Goal: Task Accomplishment & Management: Use online tool/utility

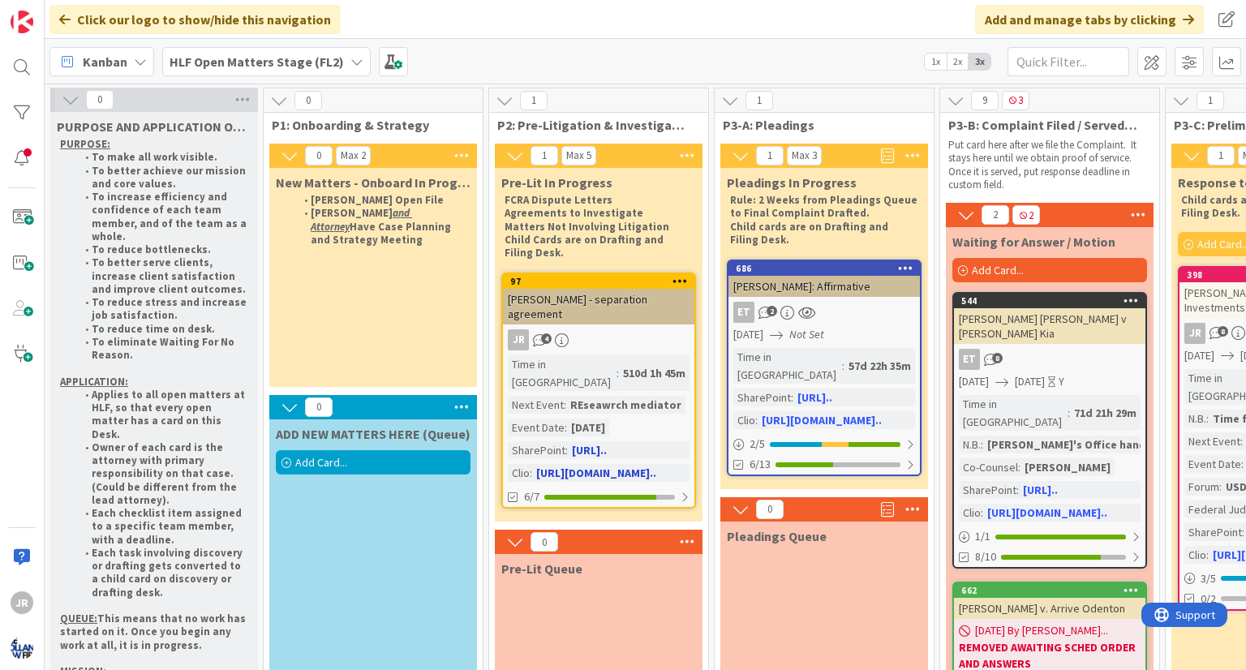
click at [649, 333] on div "JR 4" at bounding box center [598, 339] width 191 height 21
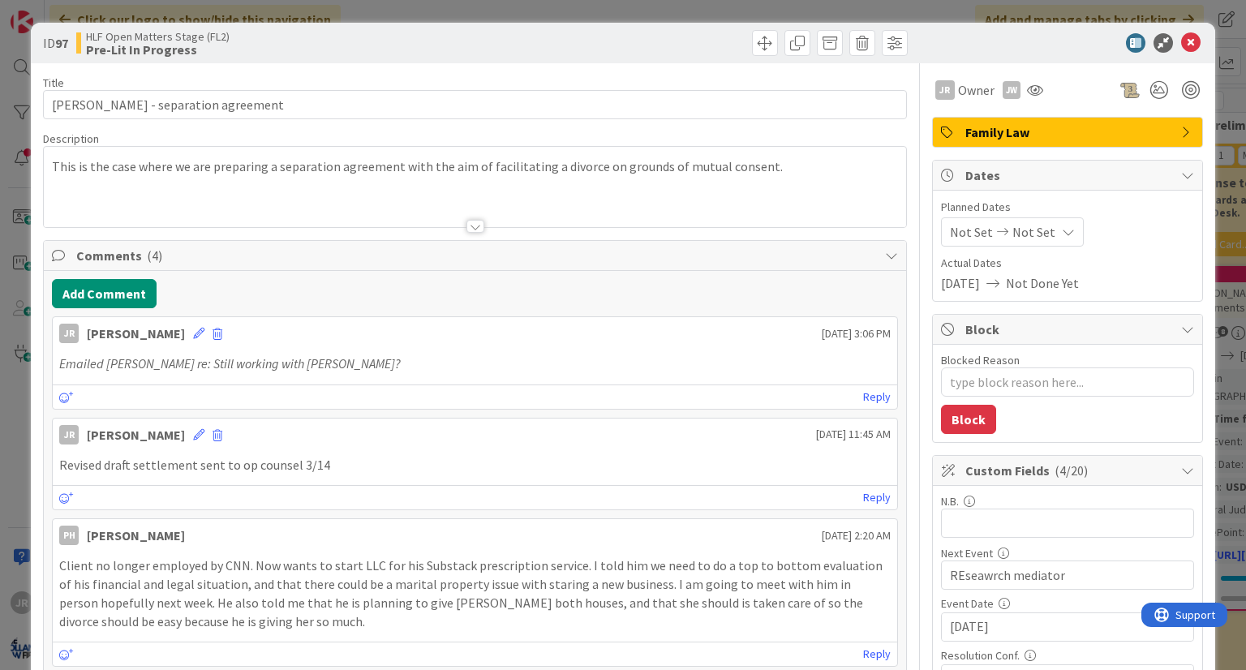
type textarea "x"
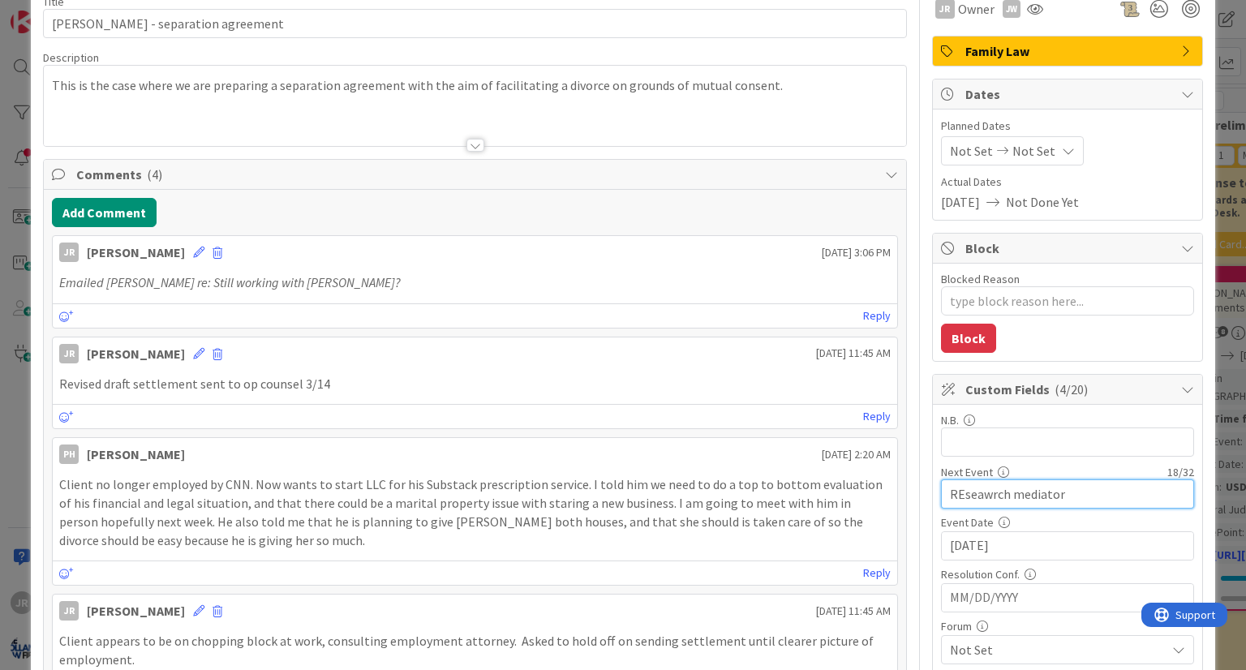
drag, startPoint x: 1021, startPoint y: 500, endPoint x: 777, endPoint y: 500, distance: 244.1
type input "C"
type input "Talk with S"
type textarea "x"
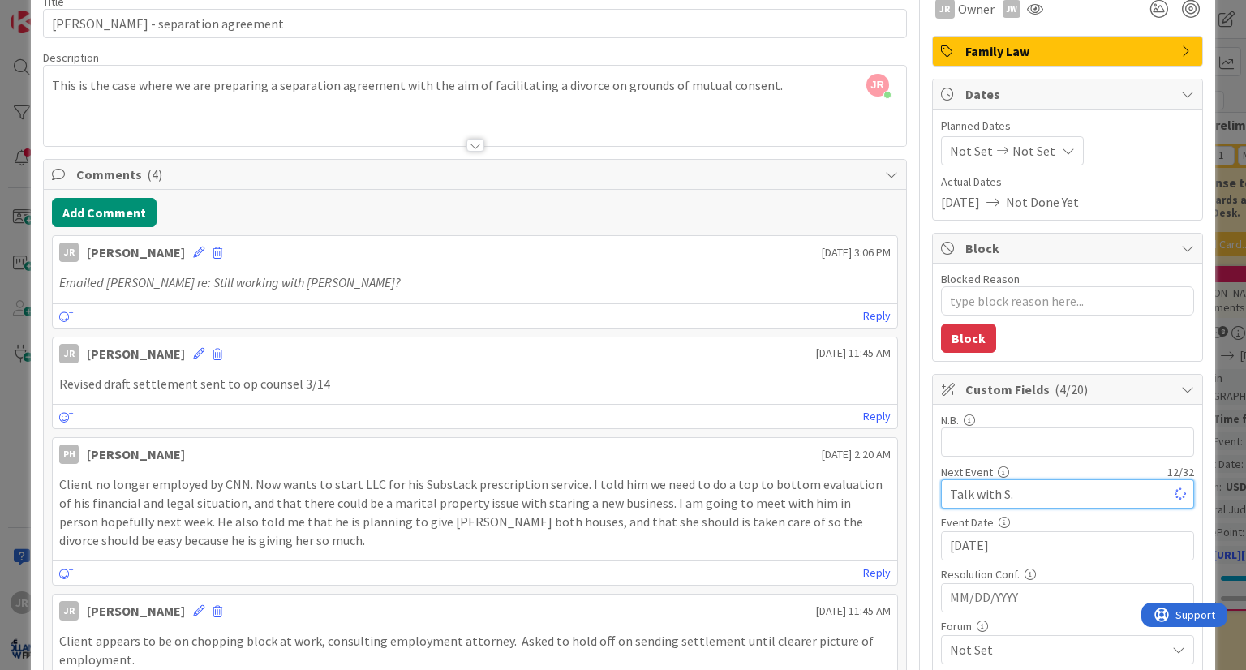
type input "Talk with S."
type textarea "x"
type input "Talk with [PERSON_NAME]"
type textarea "x"
type input "Talk with [PERSON_NAME]"
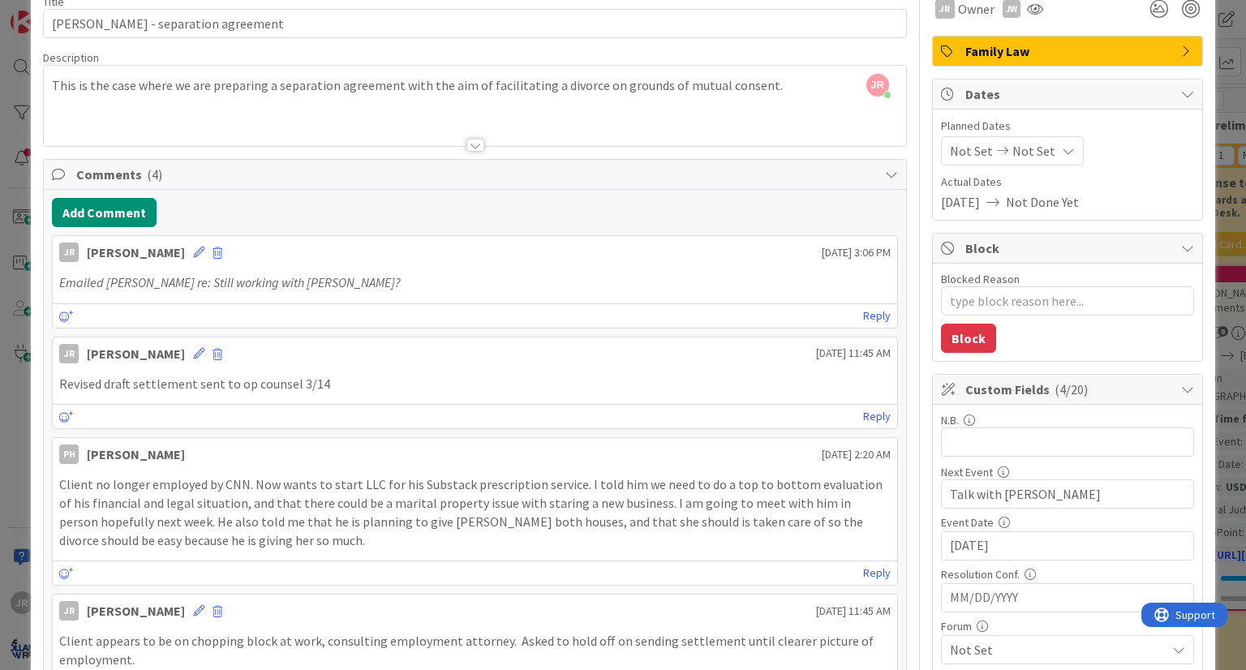
click at [997, 552] on input "[DATE]" at bounding box center [1067, 546] width 235 height 28
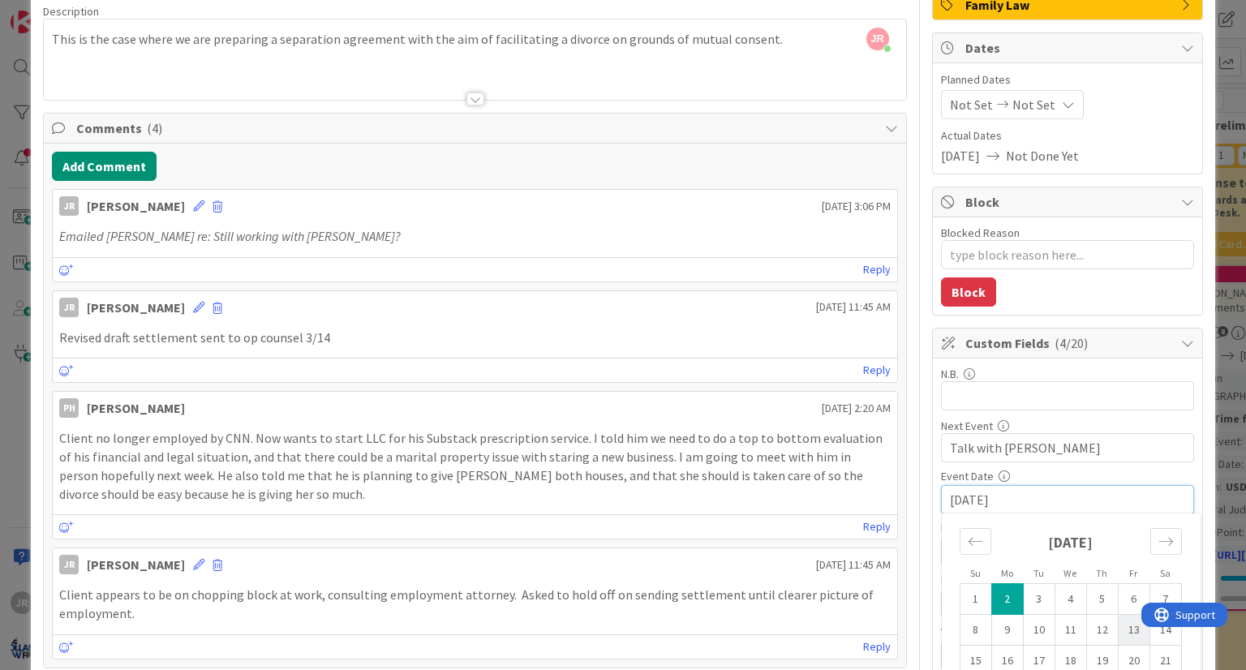
scroll to position [243, 0]
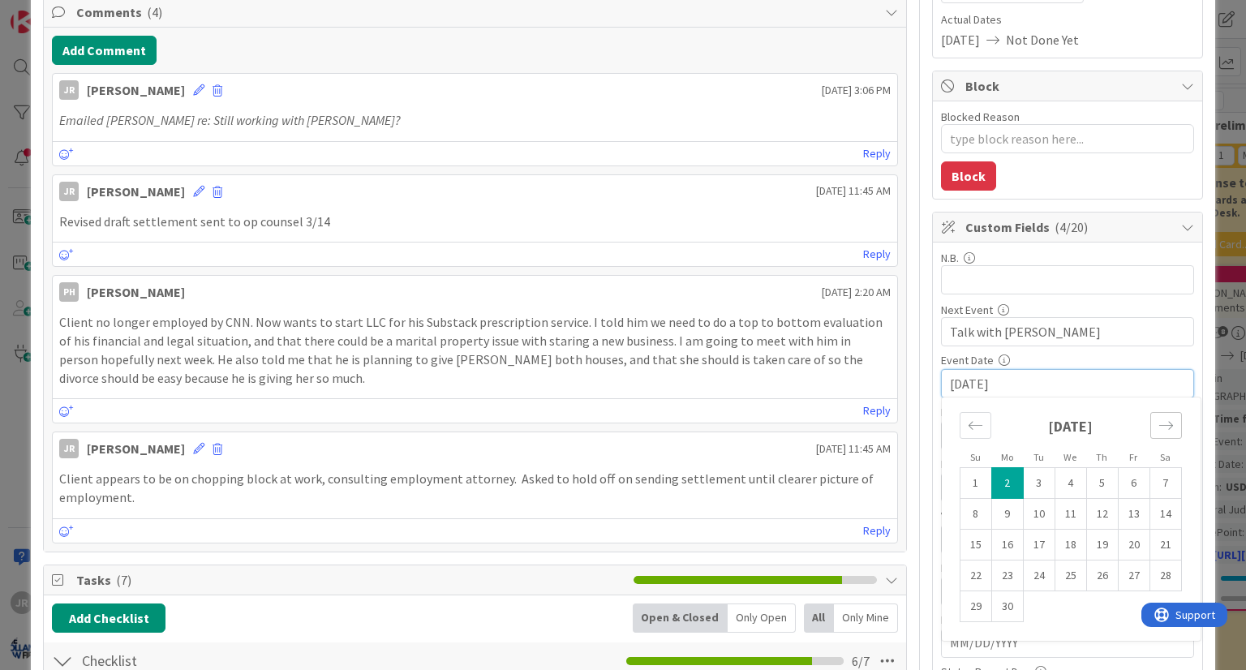
click at [1155, 431] on div "Move forward to switch to the next month." at bounding box center [1166, 425] width 32 height 27
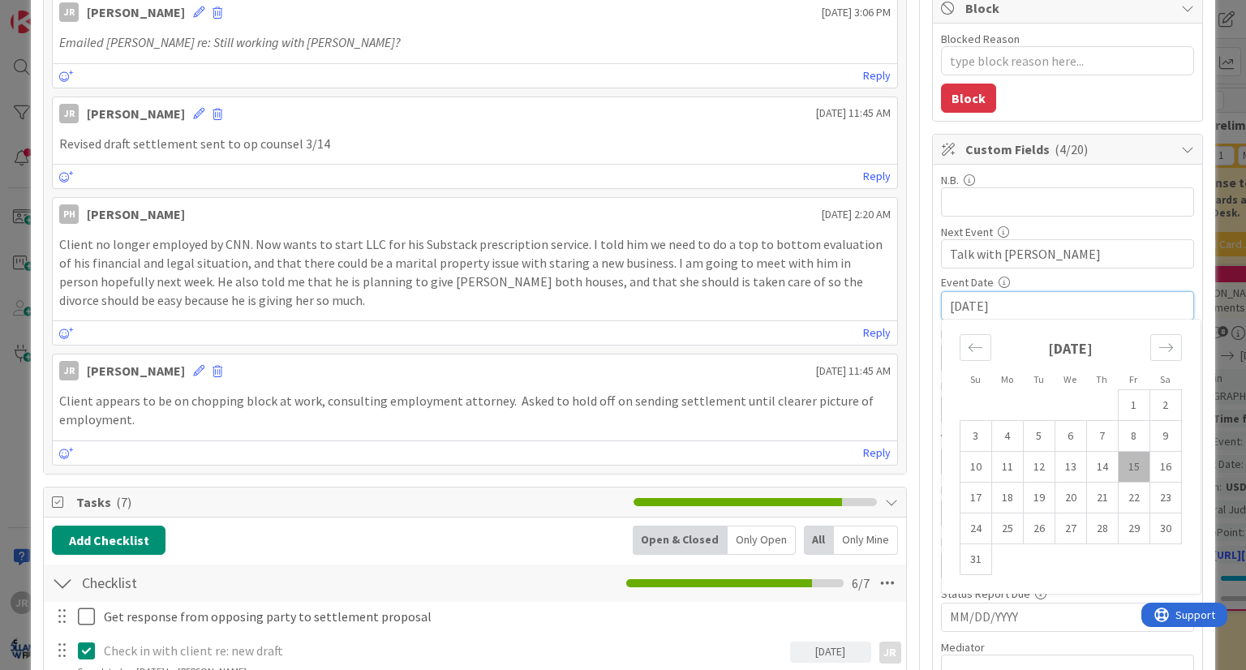
scroll to position [324, 0]
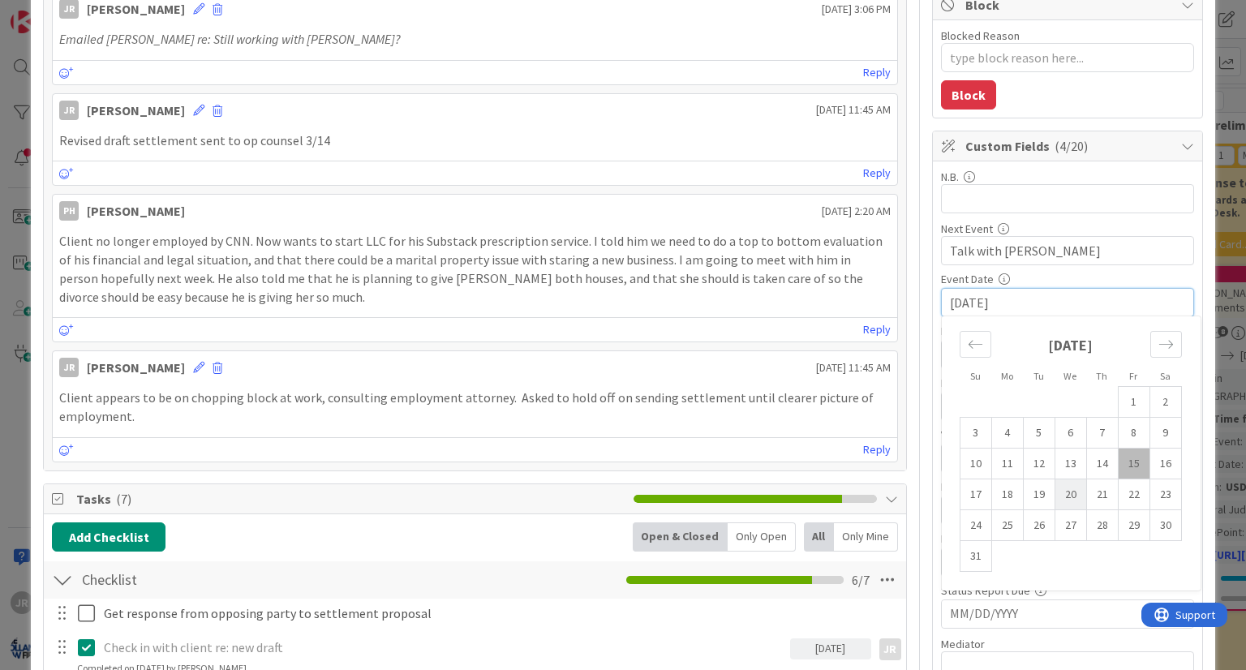
click at [1060, 491] on td "20" at bounding box center [1070, 494] width 32 height 31
type input "[DATE]"
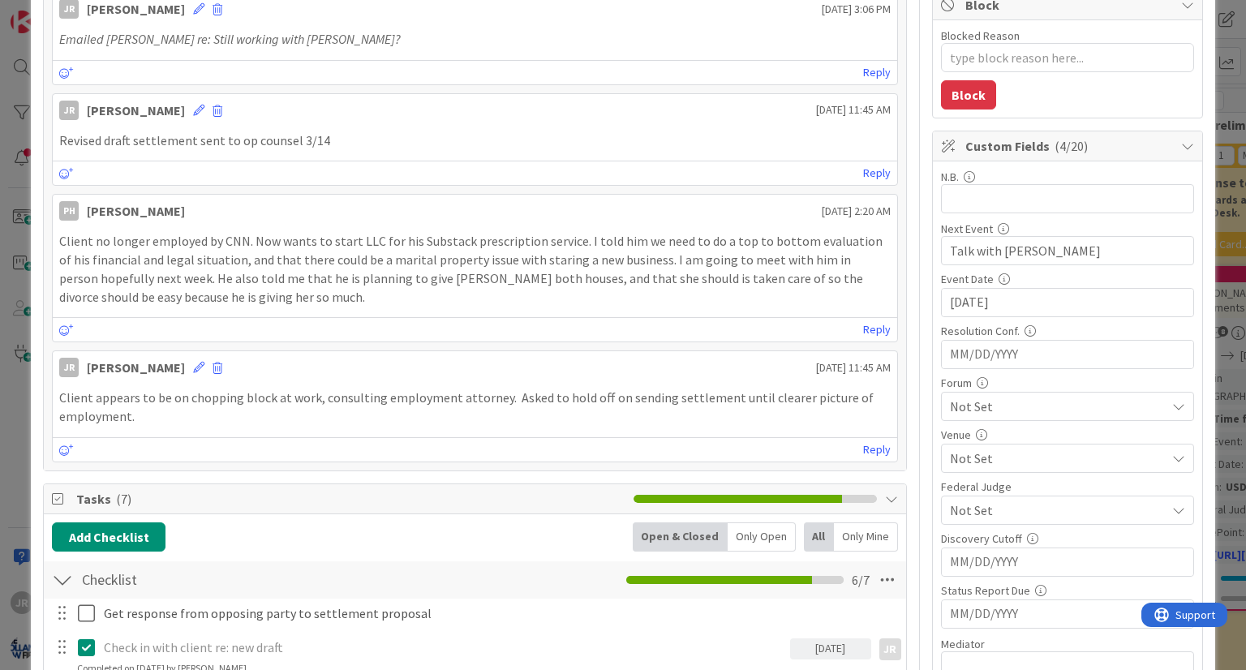
type textarea "x"
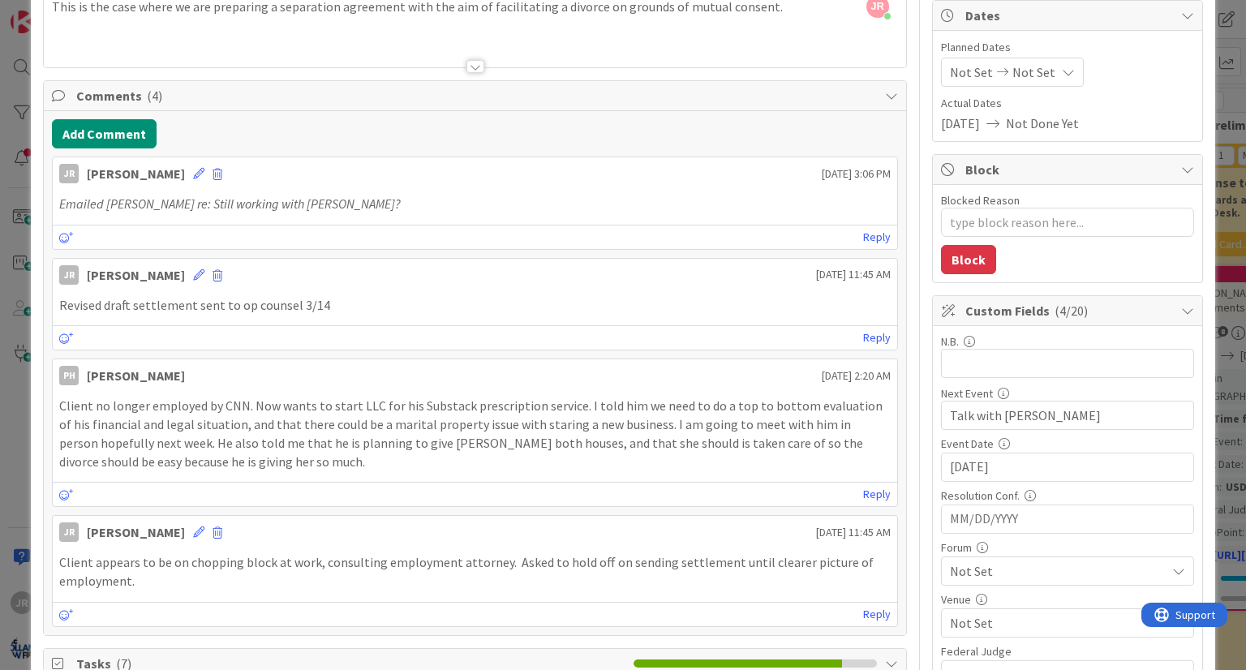
scroll to position [0, 0]
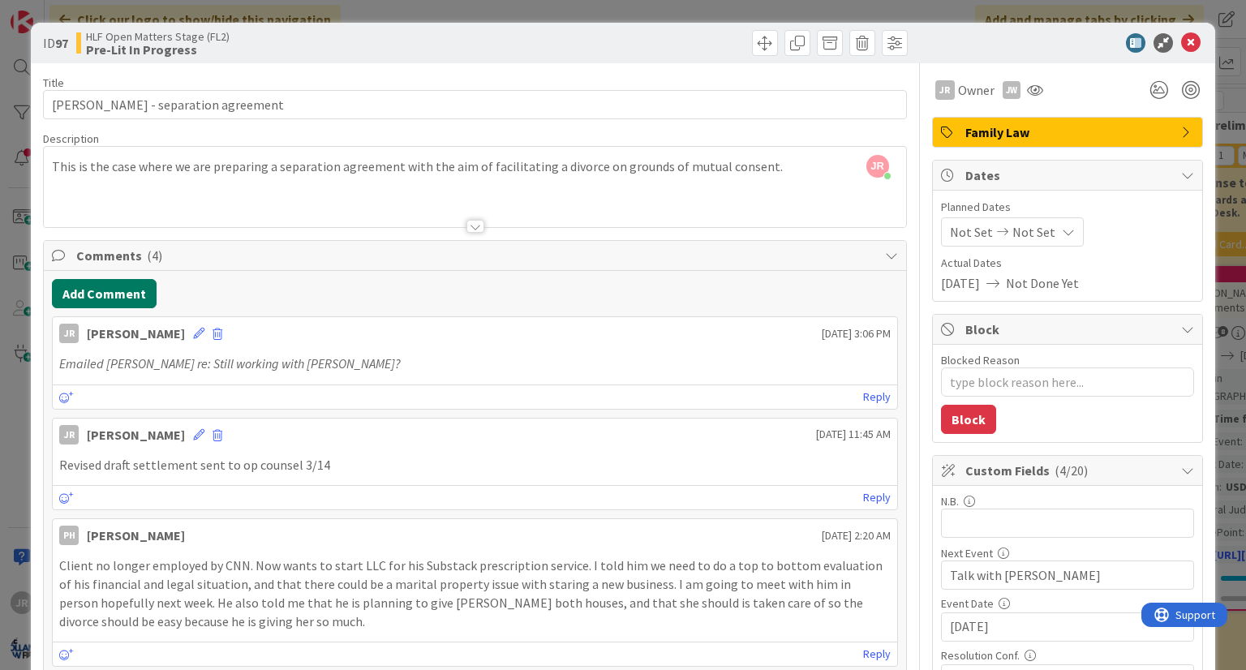
click at [118, 280] on button "Add Comment" at bounding box center [104, 293] width 105 height 29
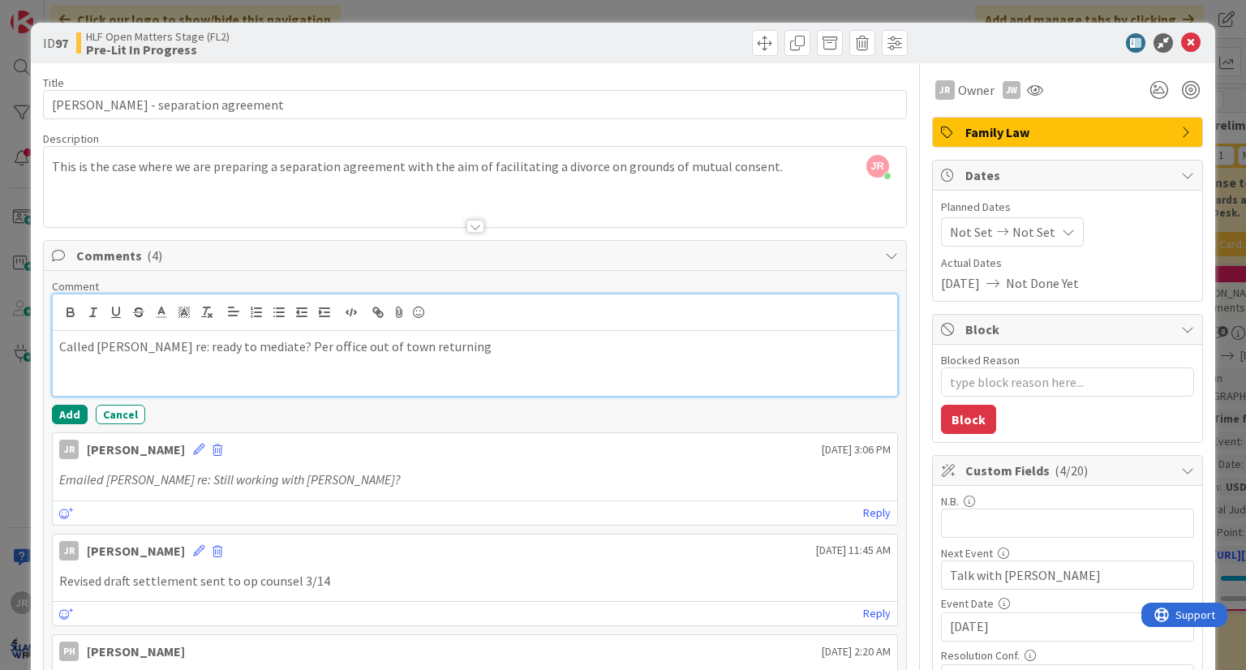
click at [243, 344] on p "Called [PERSON_NAME] re: ready to mediate? Per office out of town returning" at bounding box center [474, 346] width 831 height 19
click at [523, 351] on p "Called [PERSON_NAME] re: ready to mediate on 8/14 ? Per office out of town retu…" at bounding box center [474, 346] width 831 height 19
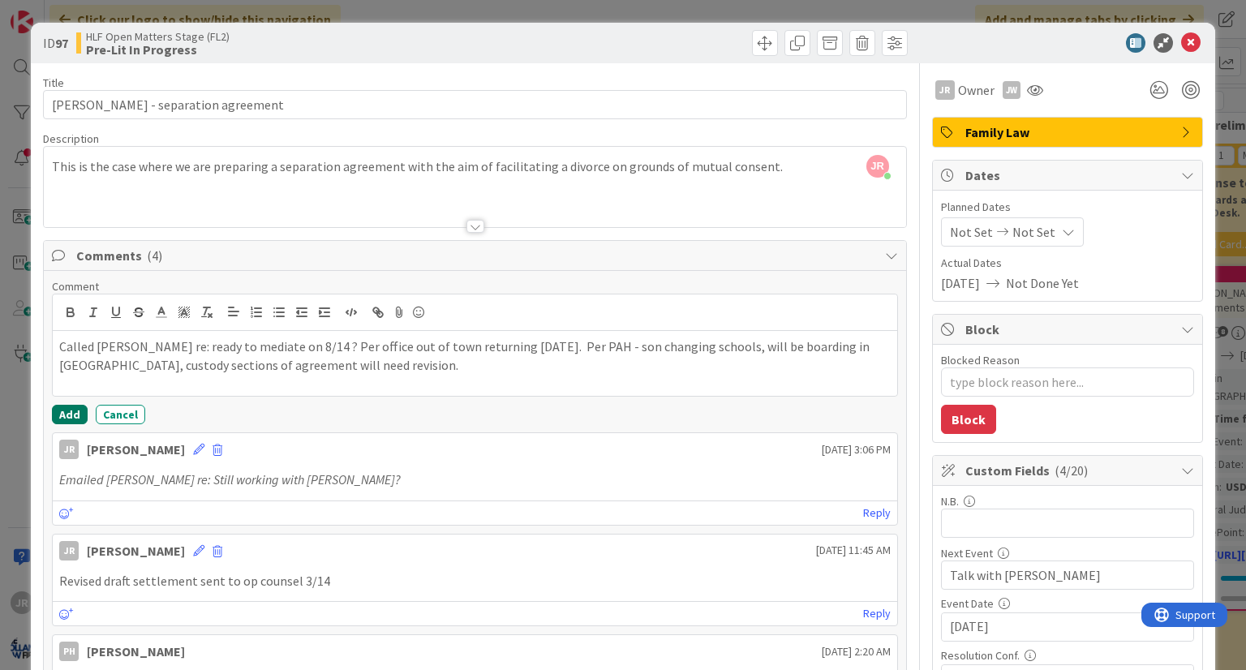
click at [57, 413] on button "Add" at bounding box center [70, 414] width 36 height 19
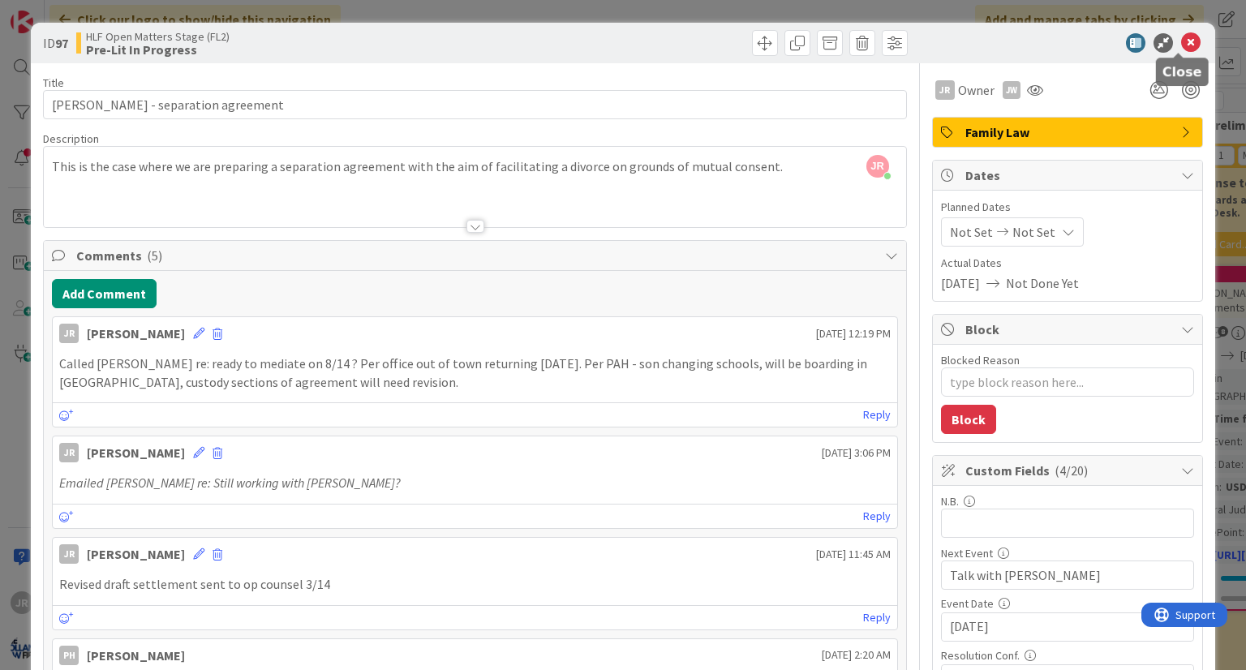
click at [1181, 39] on icon at bounding box center [1190, 42] width 19 height 19
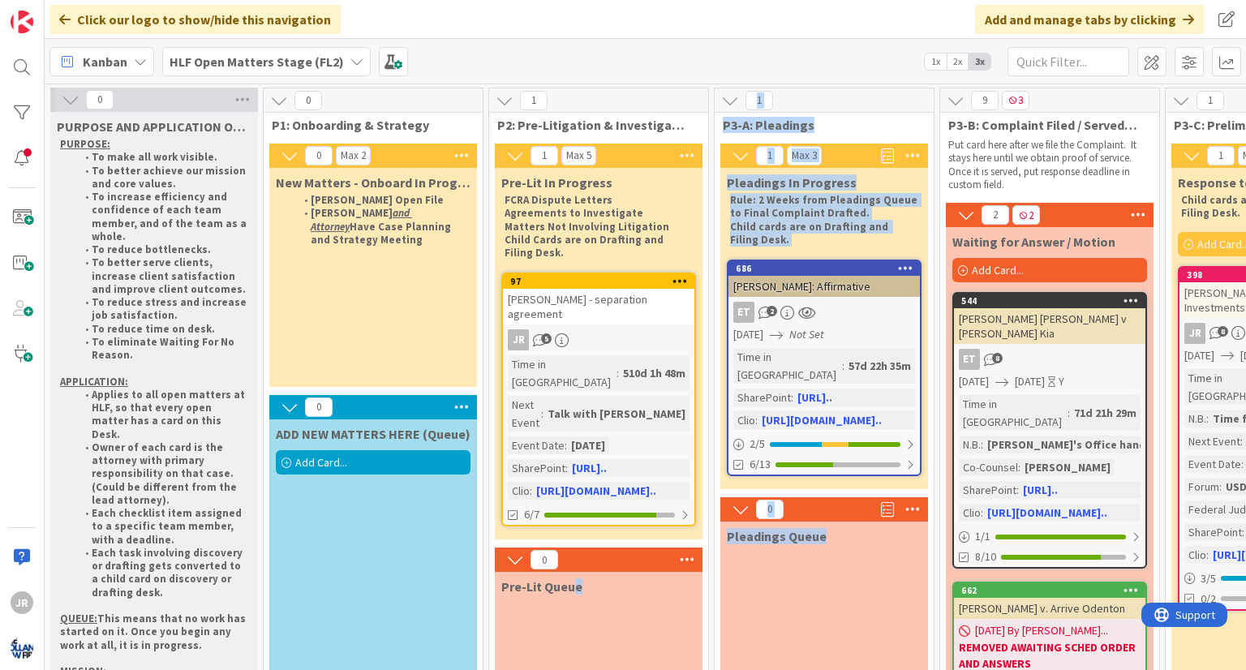
drag, startPoint x: 848, startPoint y: 611, endPoint x: 555, endPoint y: 586, distance: 293.9
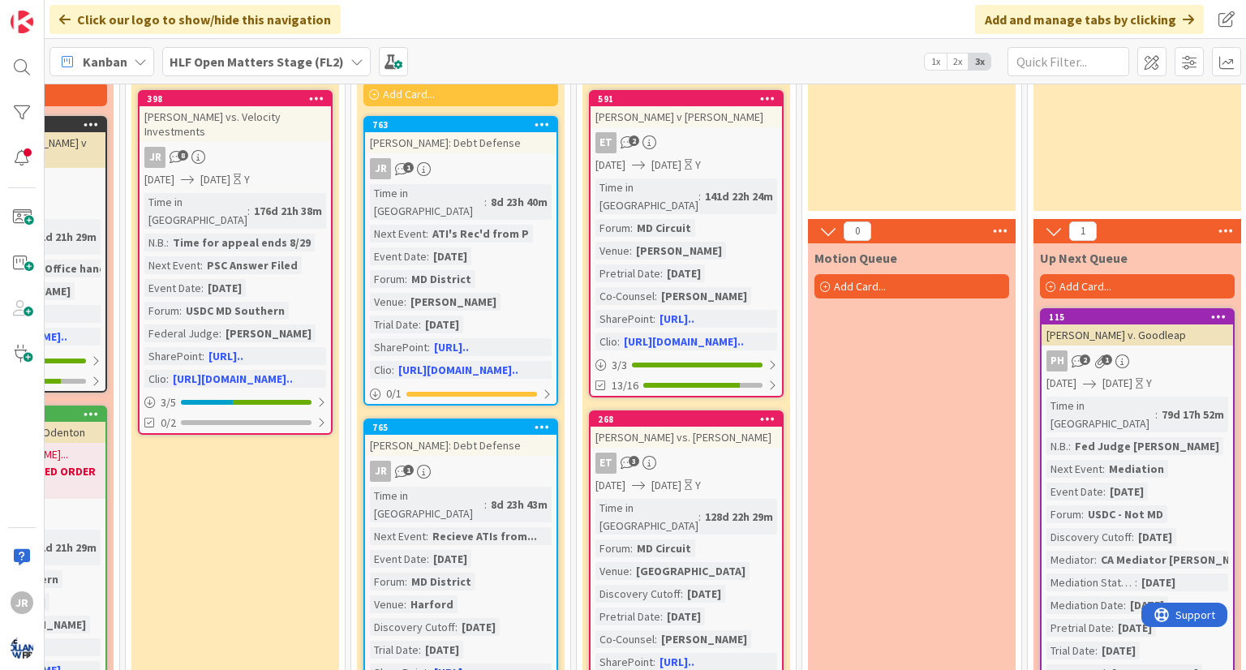
scroll to position [81, 1040]
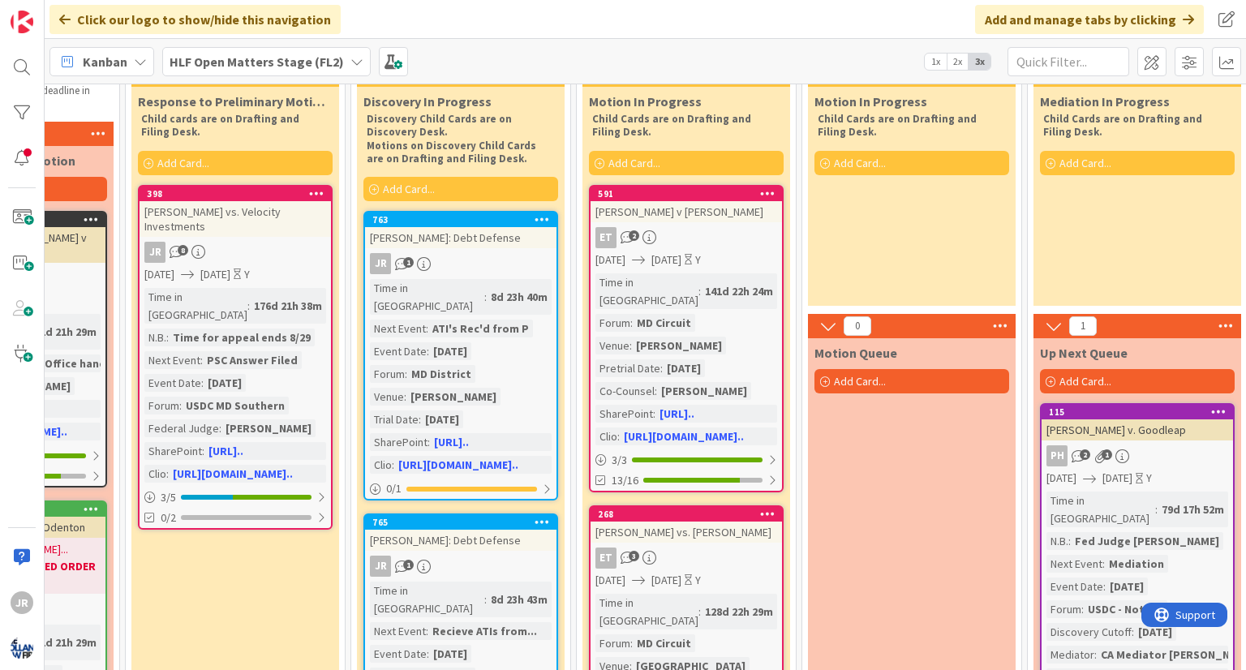
type textarea "x"
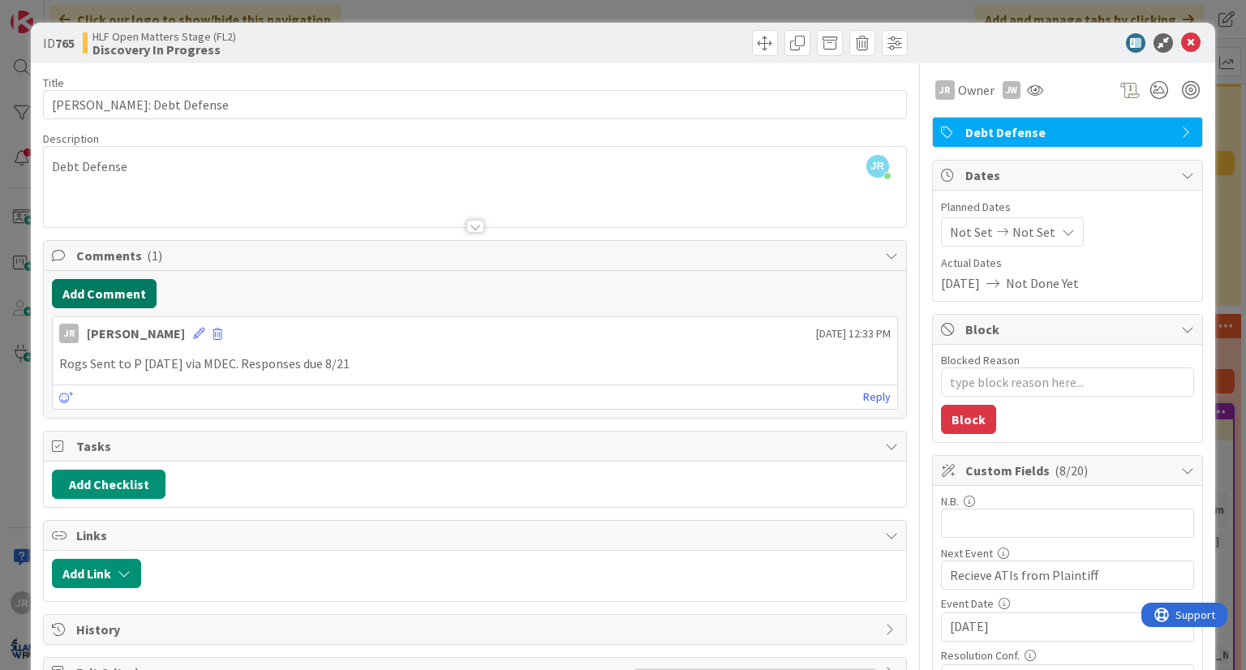
click at [133, 296] on button "Add Comment" at bounding box center [104, 293] width 105 height 29
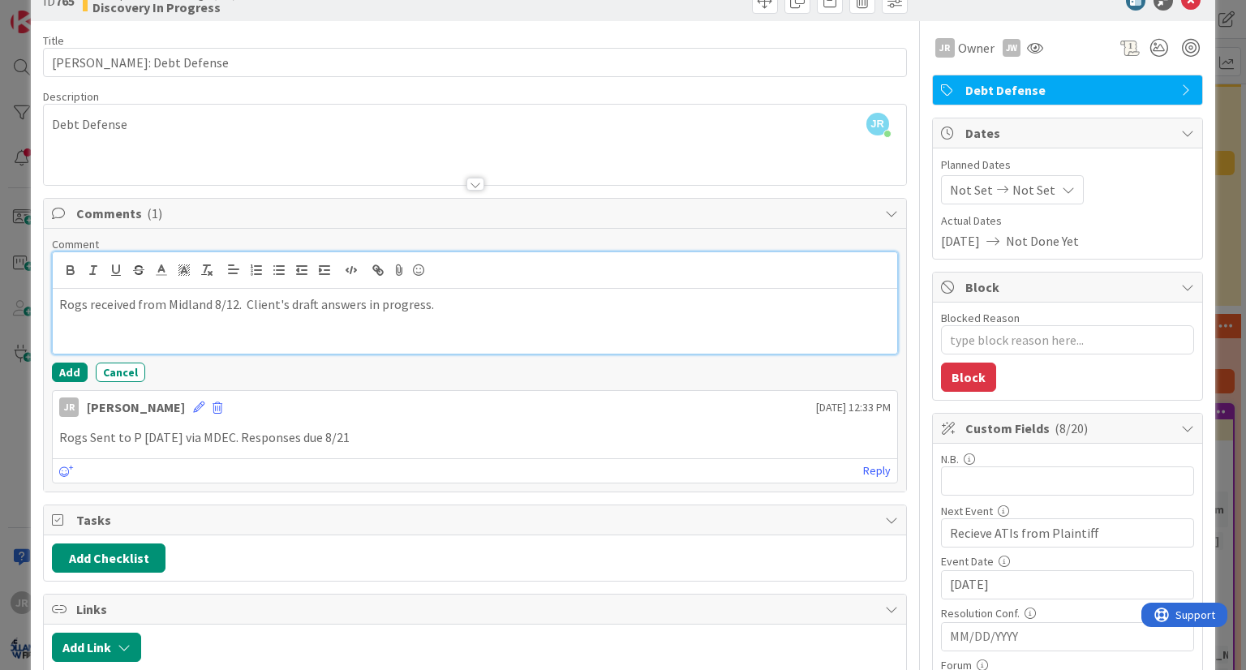
scroll to position [81, 0]
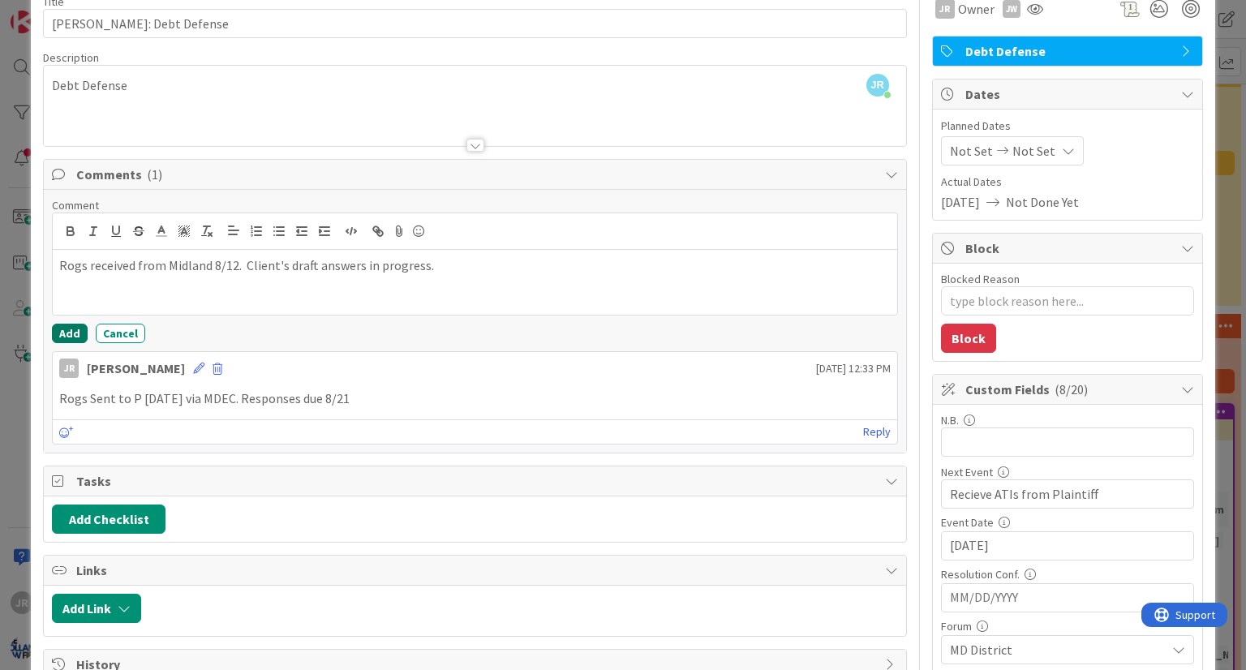
click at [71, 332] on button "Add" at bounding box center [70, 333] width 36 height 19
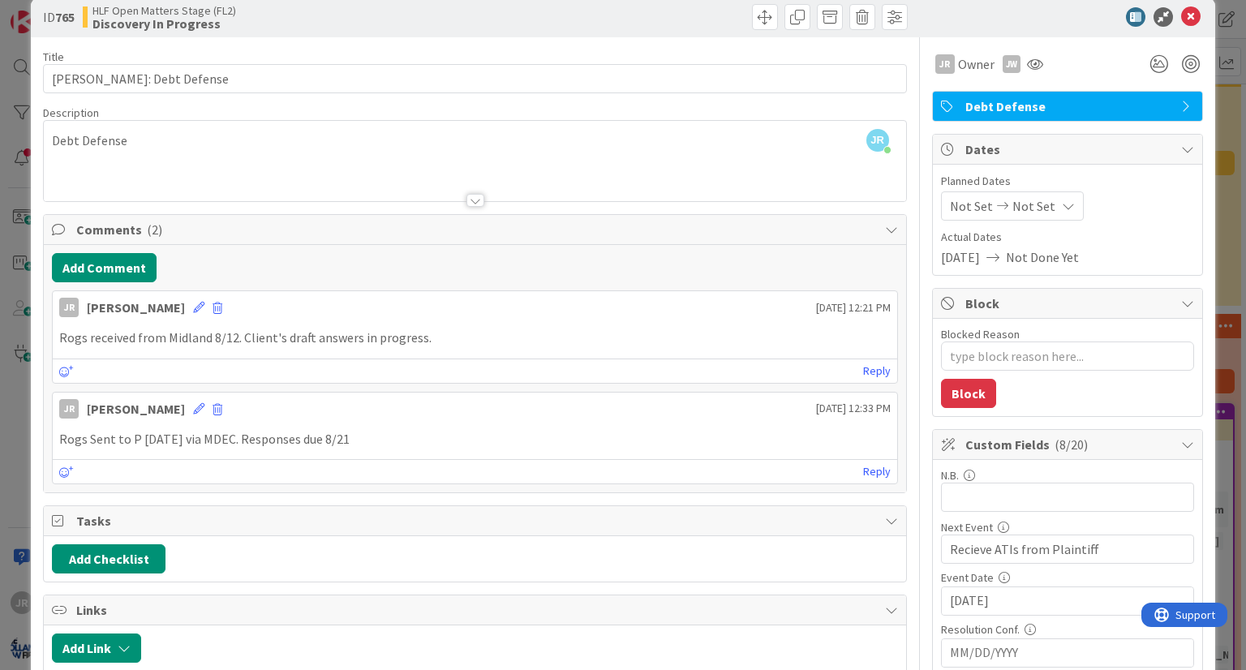
scroll to position [0, 0]
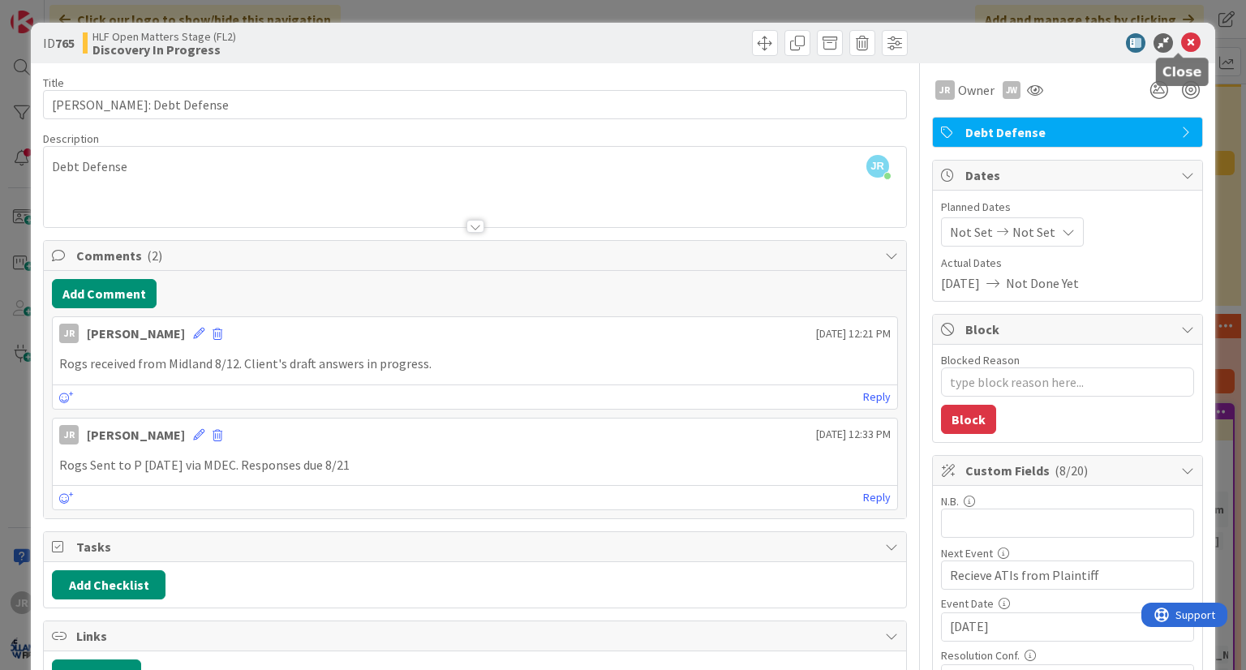
click at [1181, 38] on icon at bounding box center [1190, 42] width 19 height 19
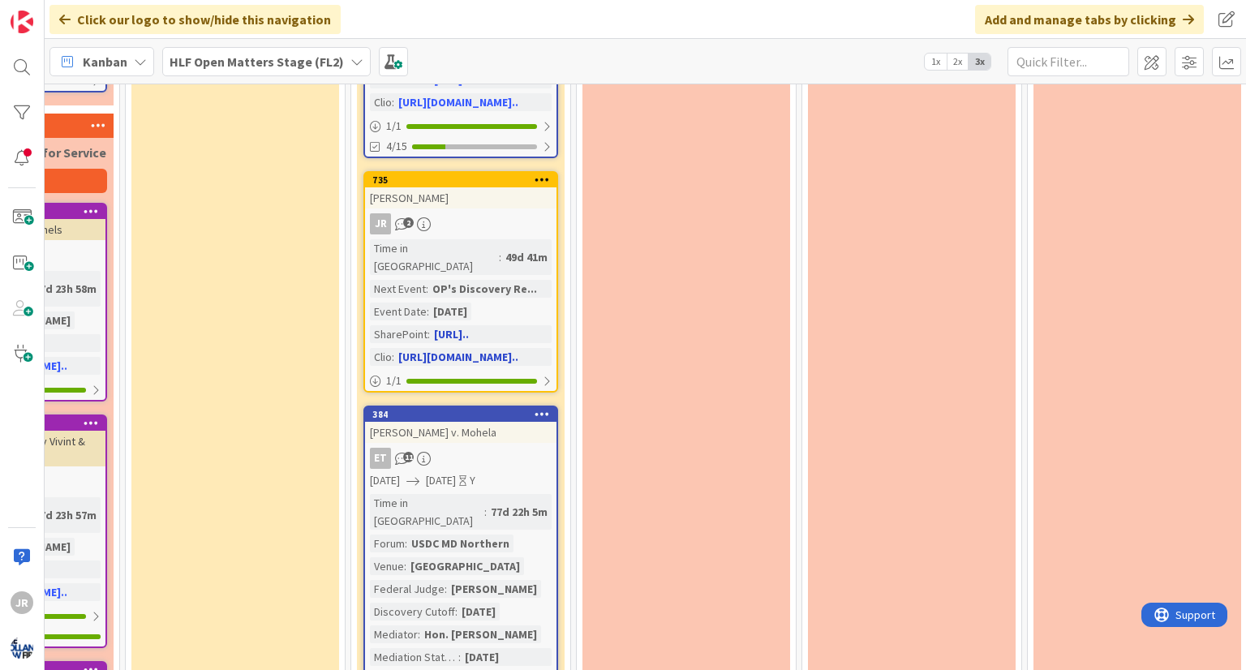
scroll to position [1327, 1040]
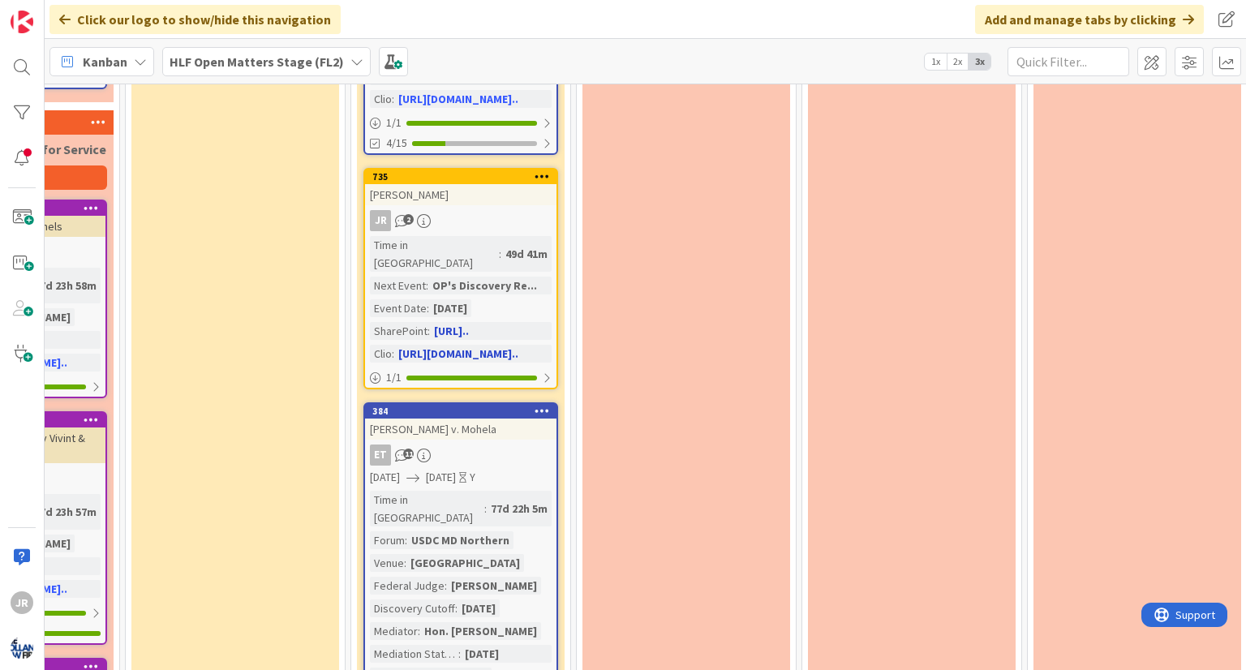
click at [521, 210] on div "JR 2" at bounding box center [460, 220] width 191 height 21
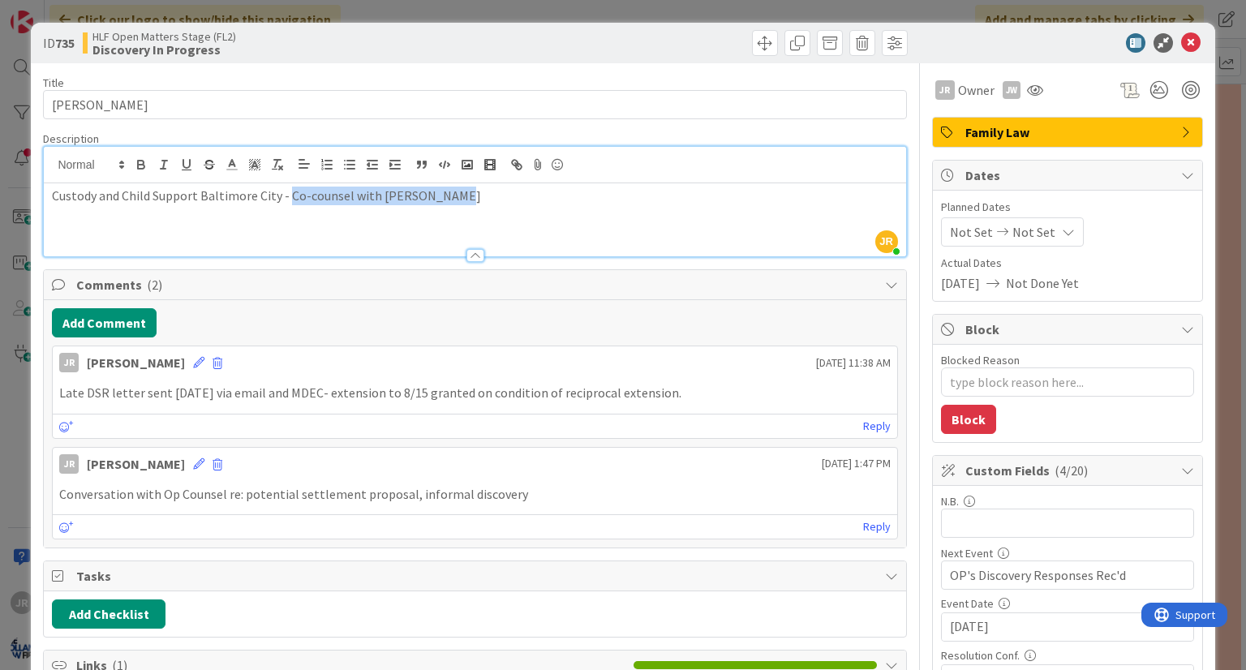
drag, startPoint x: 285, startPoint y: 164, endPoint x: 457, endPoint y: 178, distance: 172.6
click at [457, 178] on div "JR [PERSON_NAME] just joined Custody and Child Support Baltimore City - Co-coun…" at bounding box center [474, 201] width 861 height 109
type textarea "x"
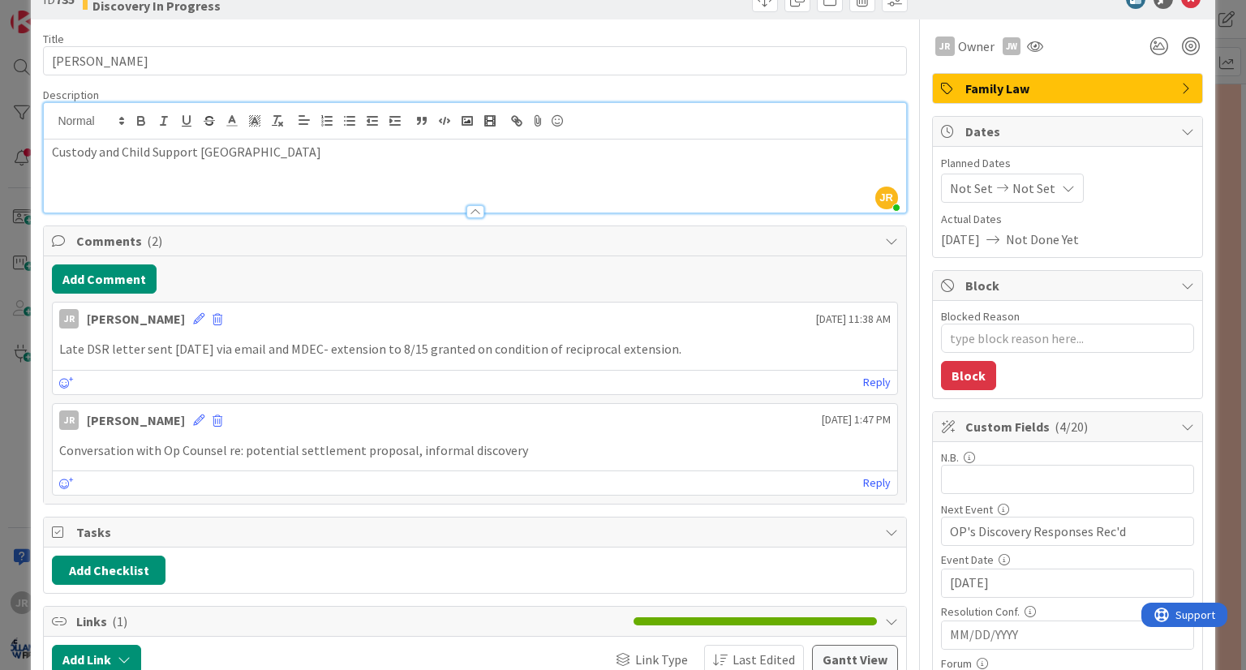
scroll to position [81, 0]
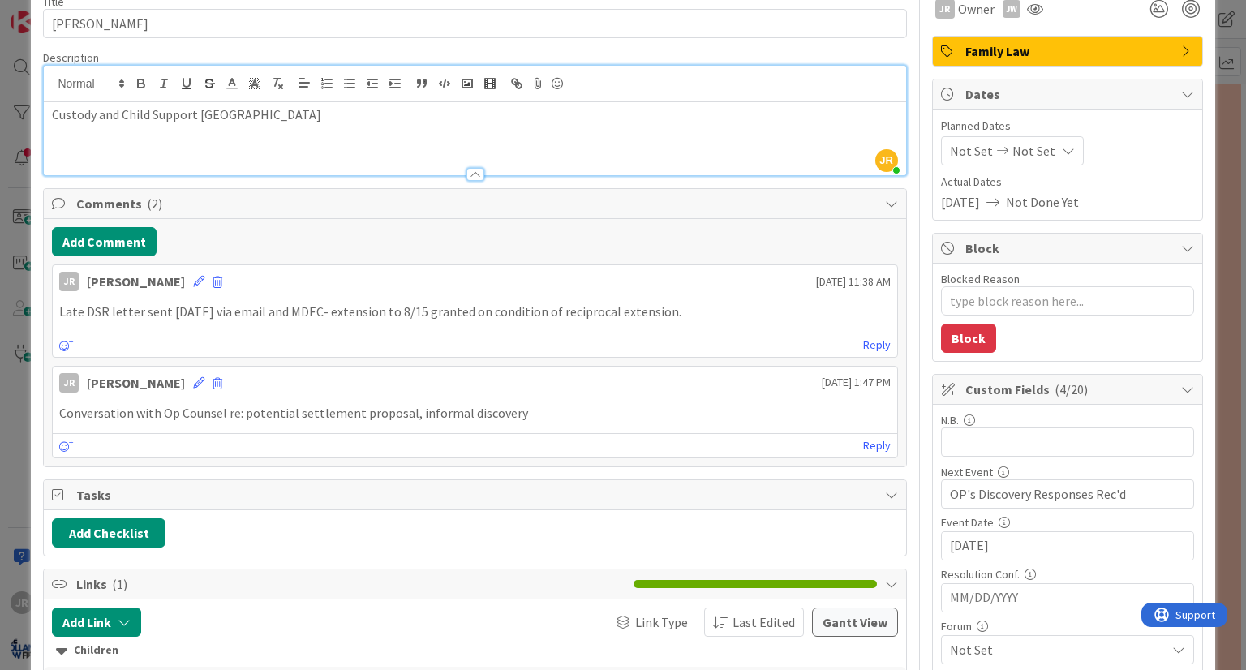
click at [745, 363] on div "JR [PERSON_NAME] [DATE] 11:38 AM Late DSR letter sent [DATE] via email and MDEC…" at bounding box center [474, 361] width 845 height 194
click at [102, 251] on button "Add Comment" at bounding box center [104, 241] width 105 height 29
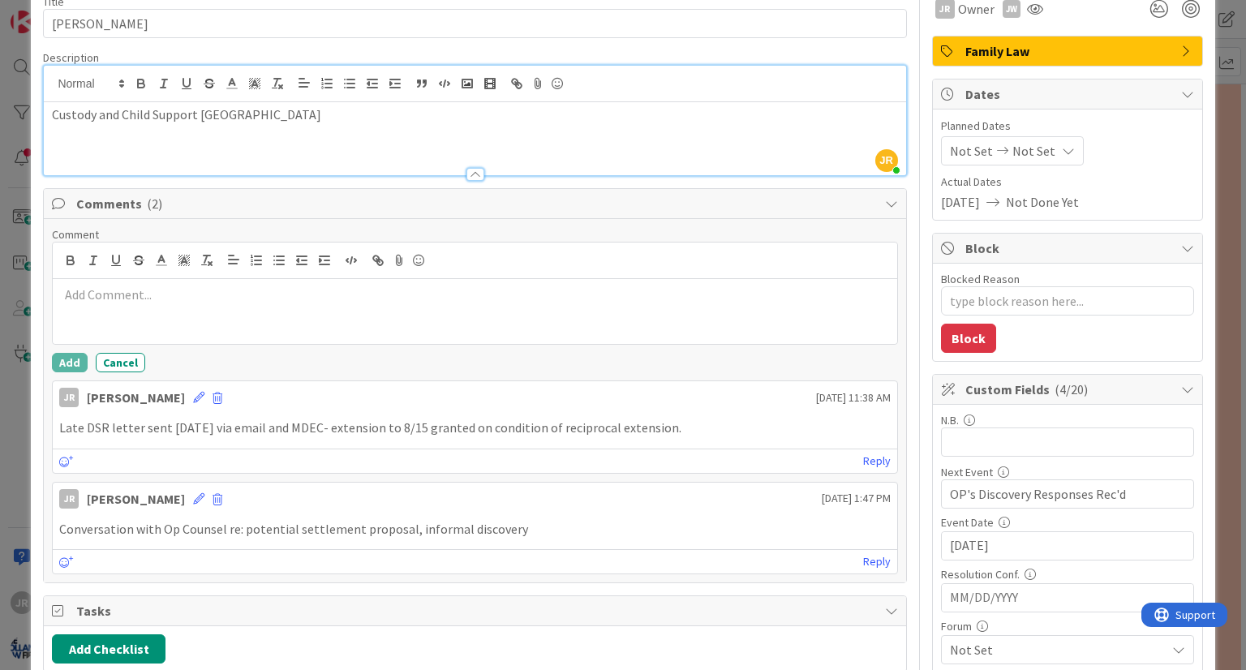
click at [263, 305] on div at bounding box center [474, 311] width 843 height 65
click at [489, 319] on div "No discovery received as of Noon [DATE] - need to prepare Motion to Compel" at bounding box center [474, 311] width 843 height 65
click at [127, 297] on p "No discovery received as of Noon [DATE] - need to prepare Motion to Compel" at bounding box center [474, 294] width 831 height 19
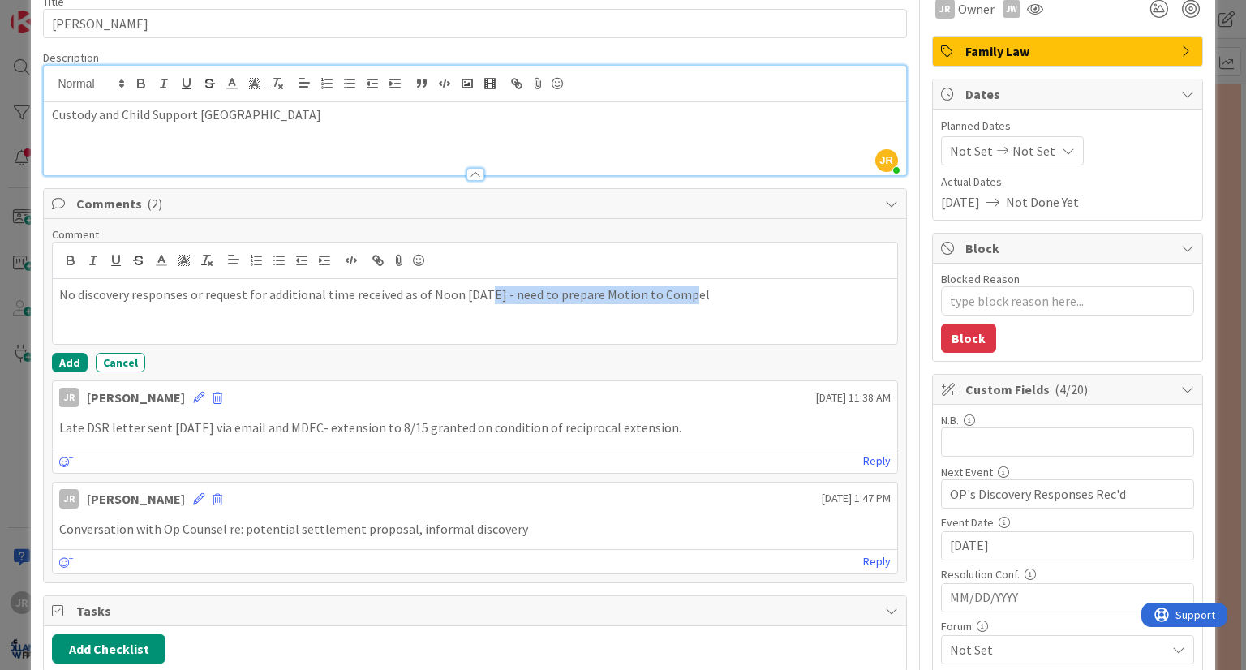
drag, startPoint x: 691, startPoint y: 293, endPoint x: 483, endPoint y: 298, distance: 208.5
click at [483, 298] on p "No discovery responses or request for additional time received as of Noon [DATE…" at bounding box center [474, 294] width 831 height 19
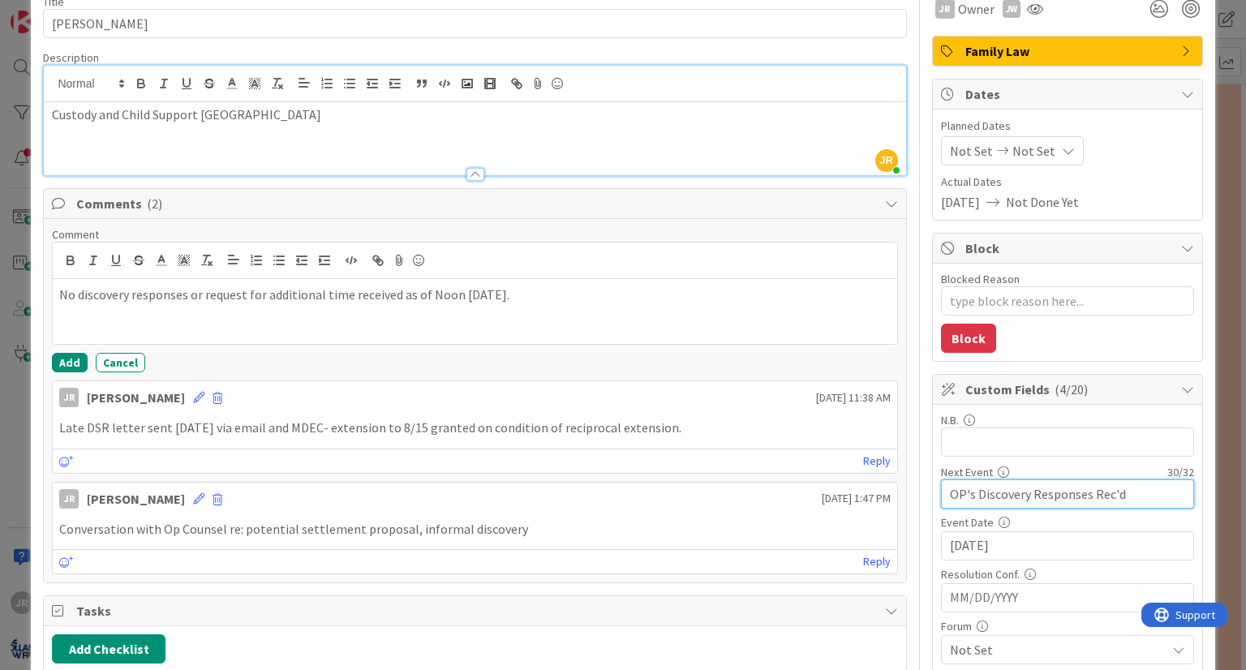
click at [1116, 496] on input "OP's Discovery Responses Rec'd" at bounding box center [1067, 493] width 253 height 29
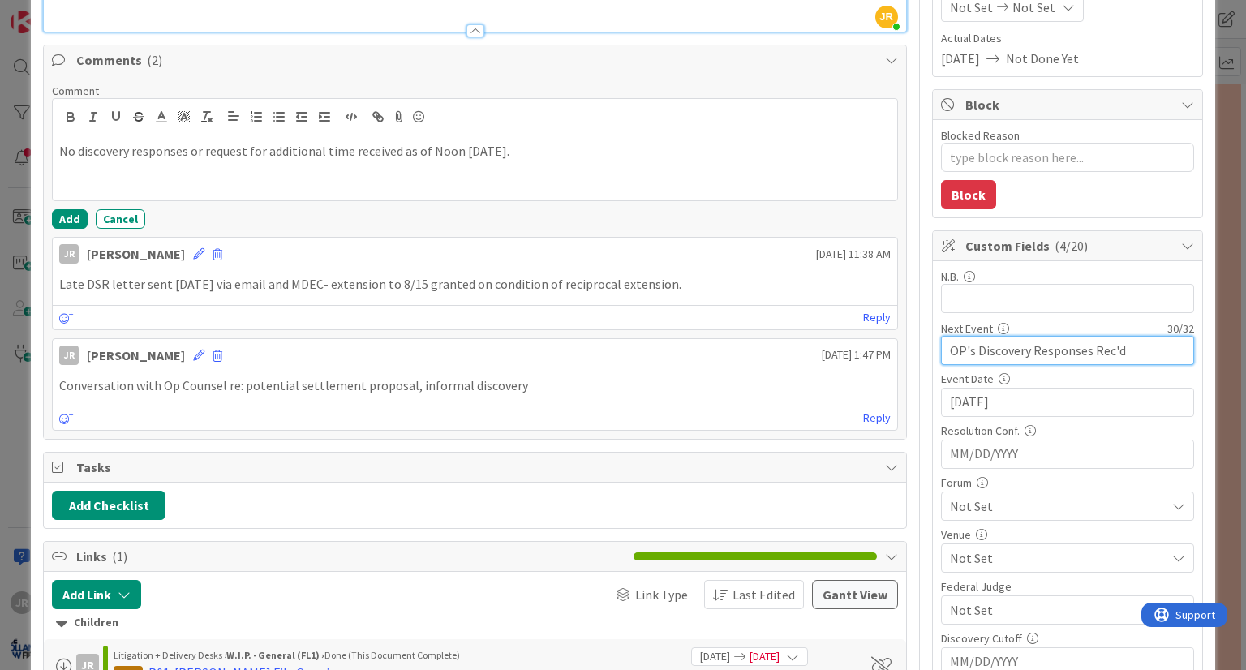
scroll to position [0, 0]
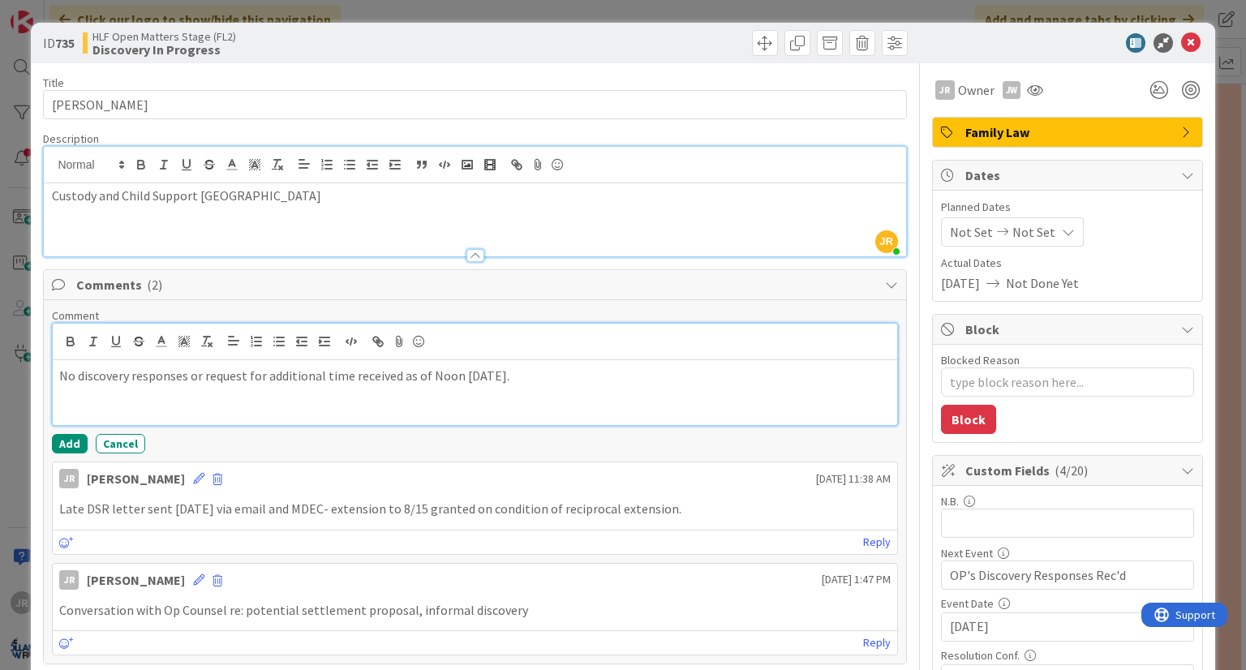
click at [526, 367] on p "No discovery responses or request for additional time received as of Noon [DATE…" at bounding box center [474, 376] width 831 height 19
click at [54, 442] on button "Add" at bounding box center [70, 443] width 36 height 19
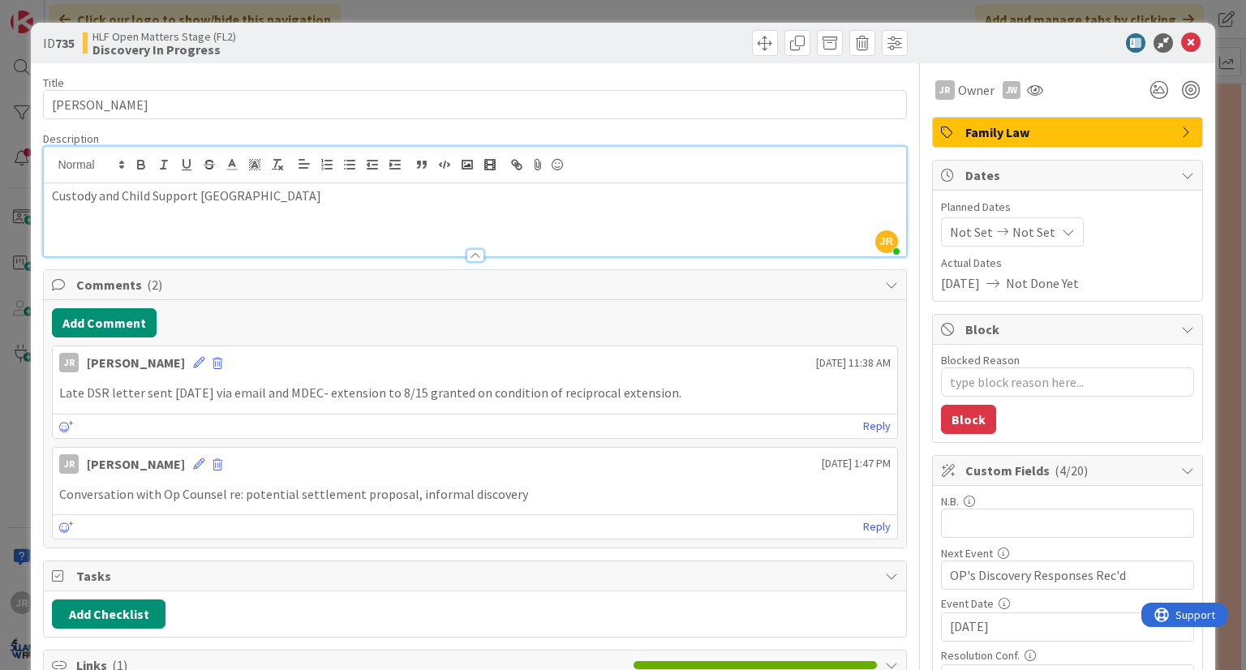
type textarea "x"
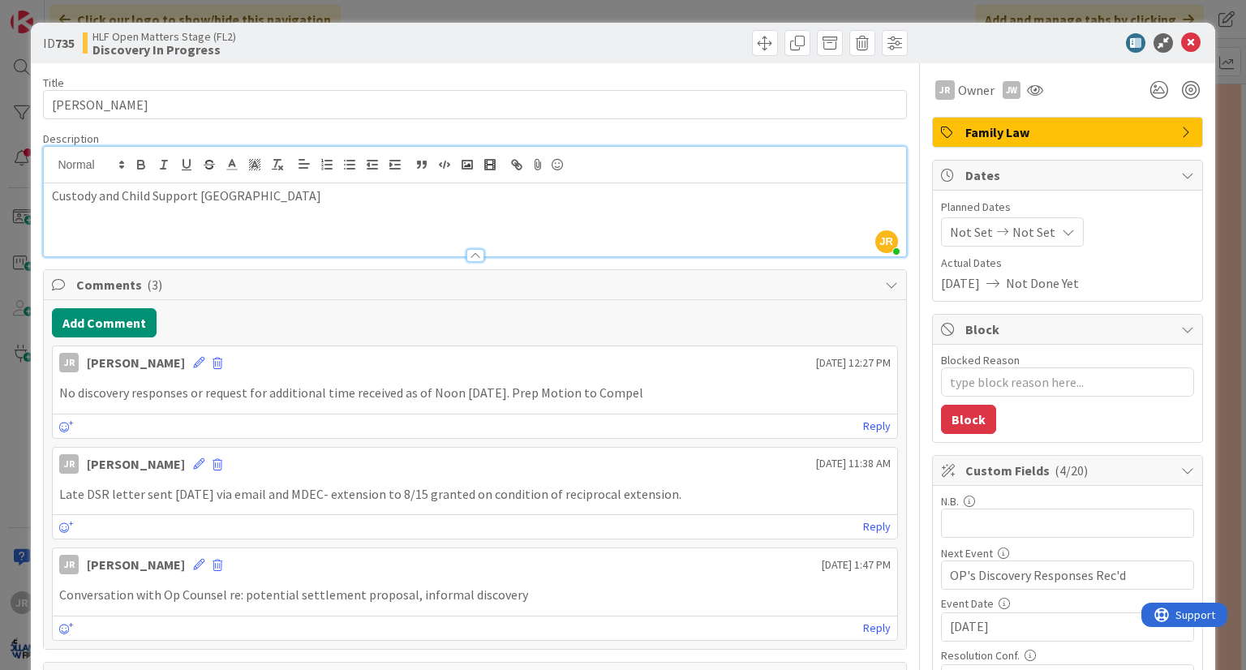
click at [1228, 135] on div "ID 735 HLF Open Matters Stage (FL2) Discovery In Progress Title 26 / 128 [PERSO…" at bounding box center [623, 335] width 1246 height 670
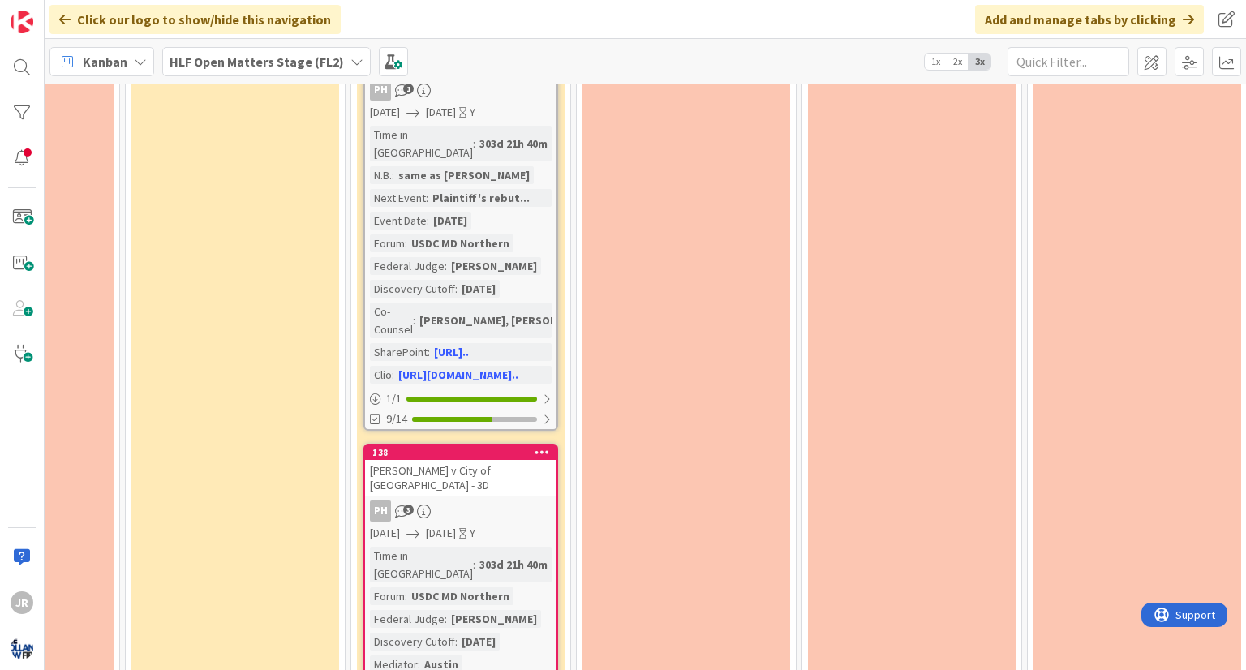
scroll to position [4717, 1040]
